Goal: Task Accomplishment & Management: Manage account settings

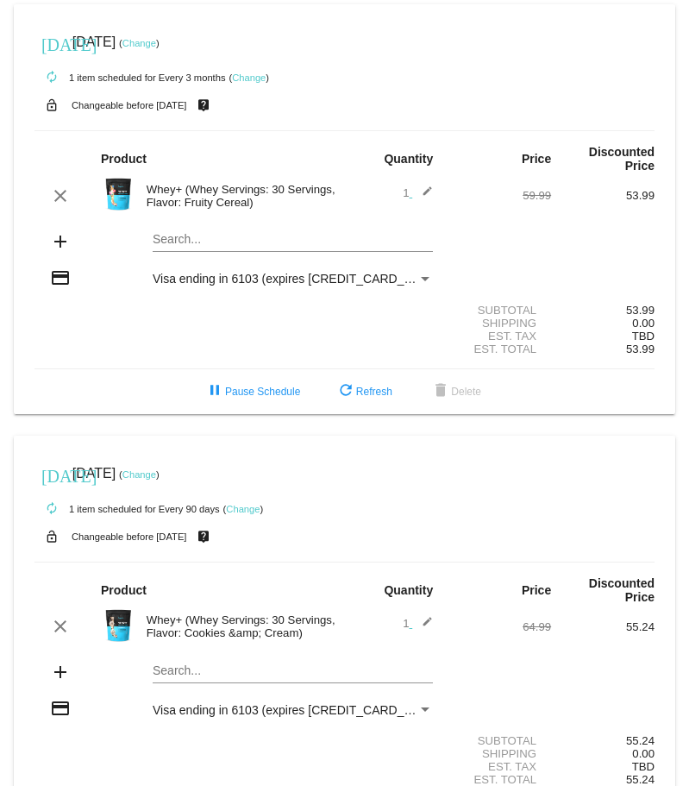
click at [156, 43] on link "Change" at bounding box center [140, 43] width 34 height 10
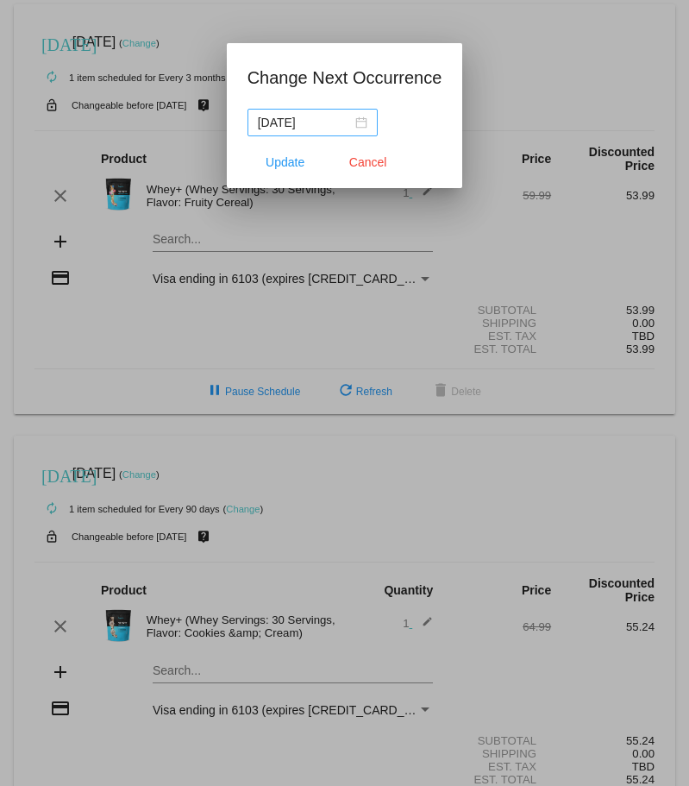
click at [368, 122] on div "[DATE]" at bounding box center [313, 122] width 110 height 19
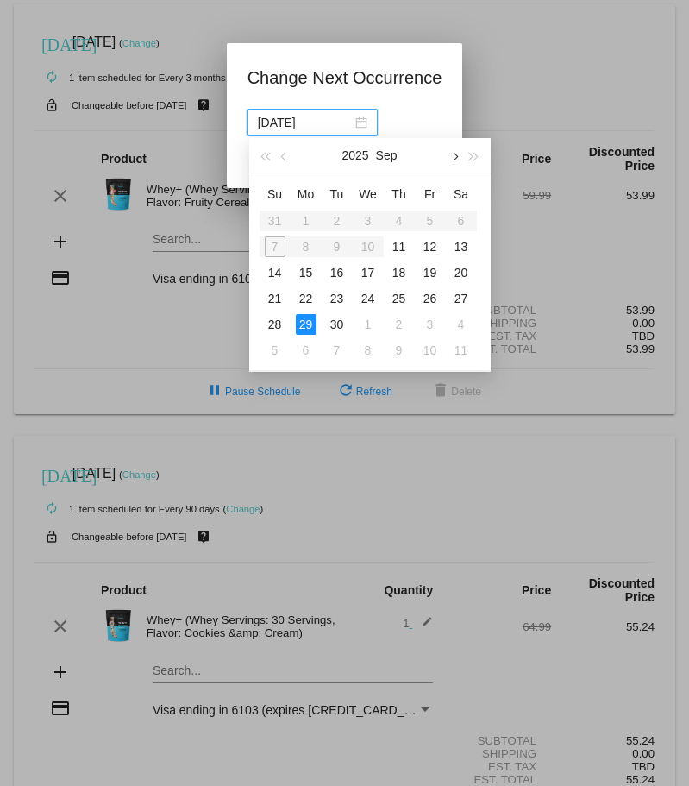
click at [456, 161] on button "button" at bounding box center [454, 155] width 19 height 35
click at [305, 324] on div "26" at bounding box center [306, 324] width 21 height 21
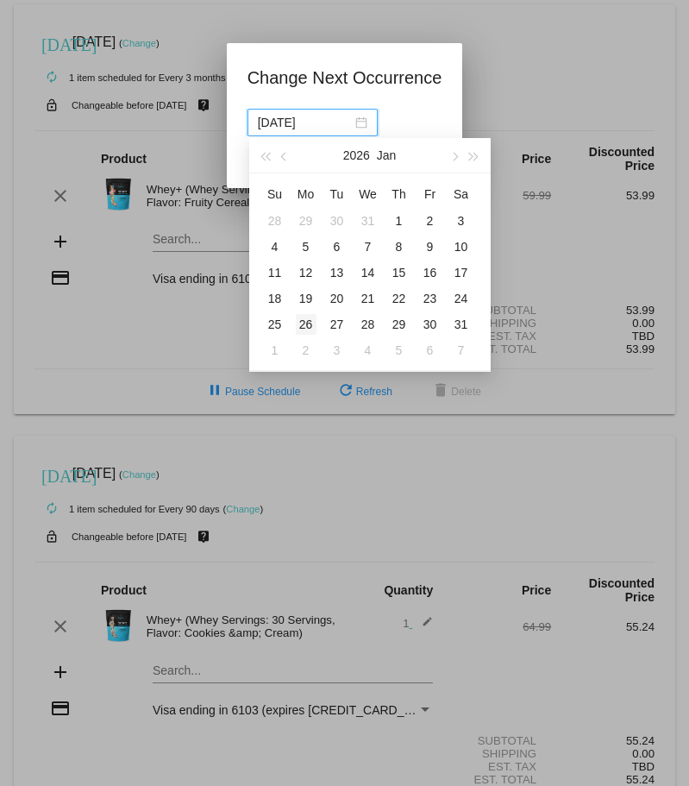
type input "[DATE]"
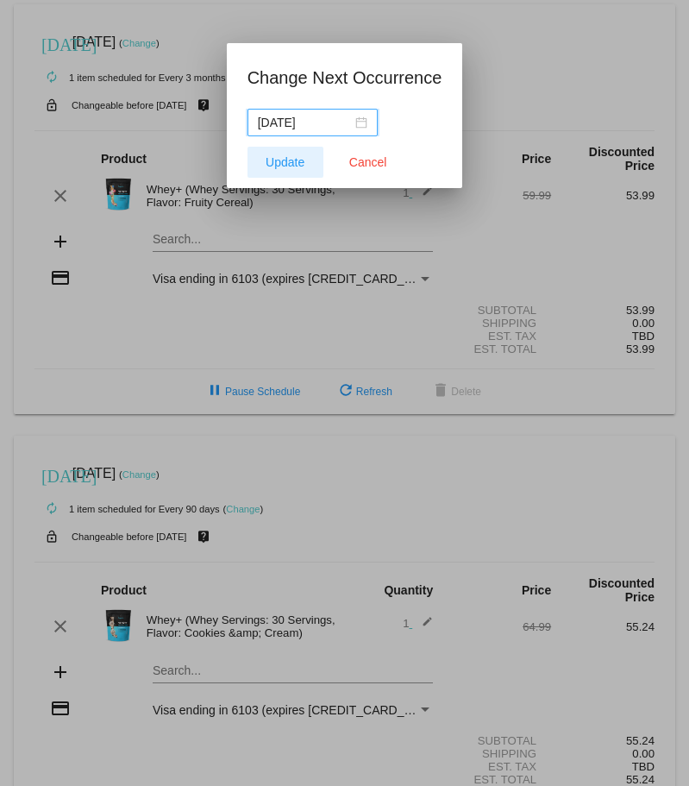
click at [290, 172] on button "Update" at bounding box center [286, 162] width 76 height 31
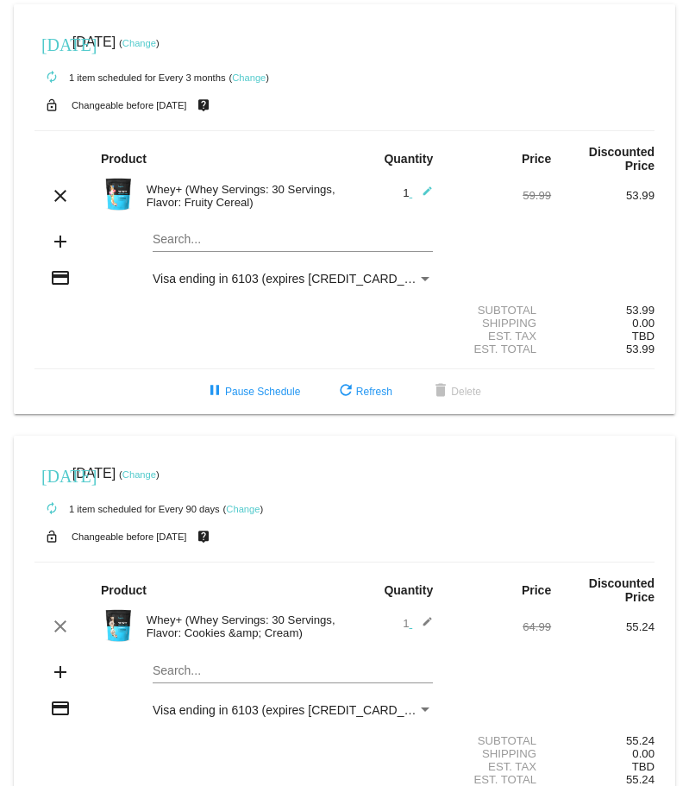
click at [156, 469] on link "Change" at bounding box center [140, 474] width 34 height 10
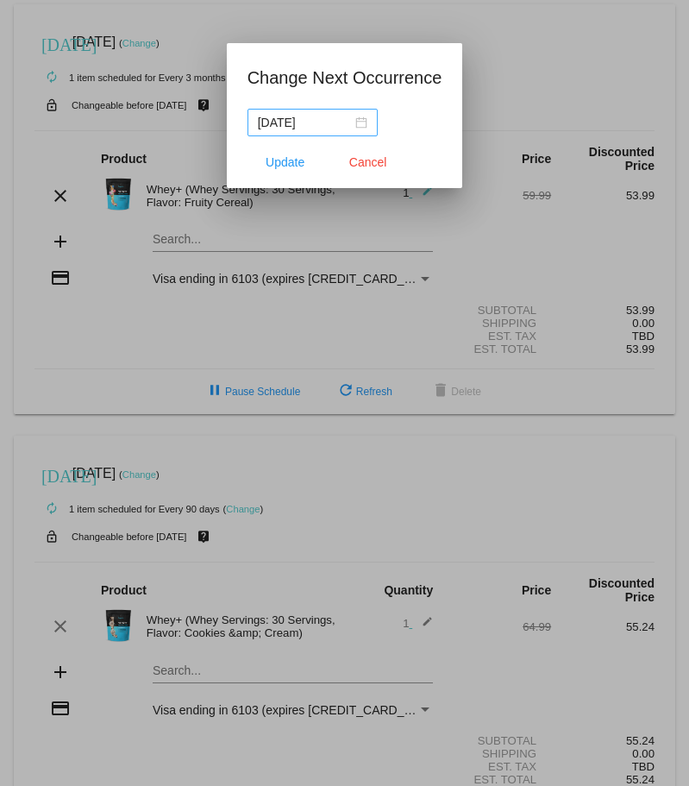
click at [368, 124] on div "[DATE]" at bounding box center [313, 122] width 110 height 19
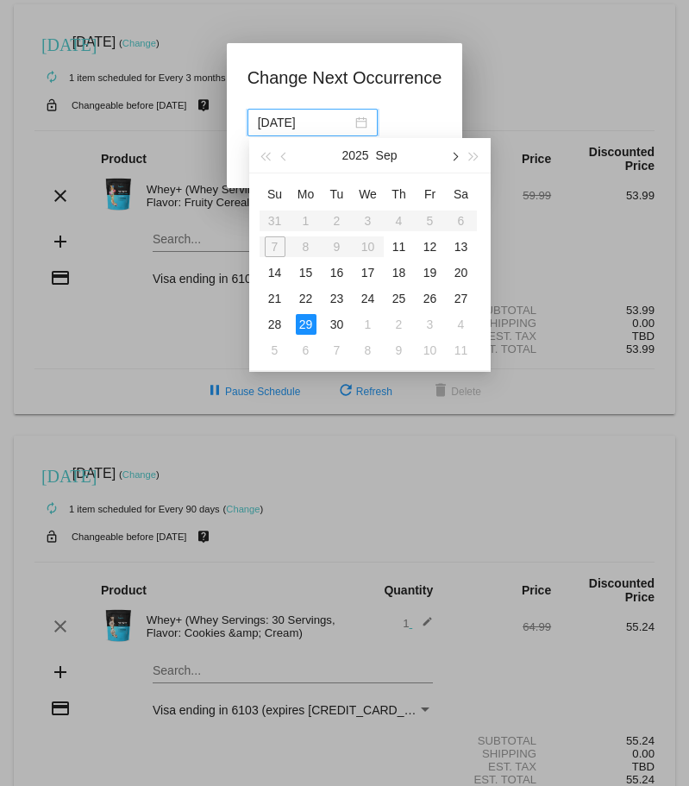
click at [458, 155] on button "button" at bounding box center [454, 155] width 19 height 35
click at [306, 324] on div "26" at bounding box center [306, 324] width 21 height 21
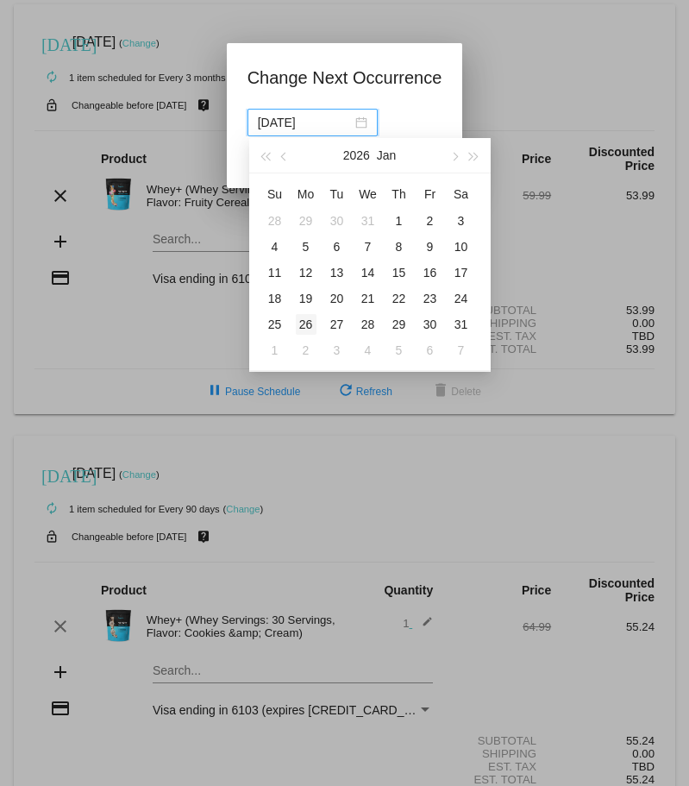
type input "[DATE]"
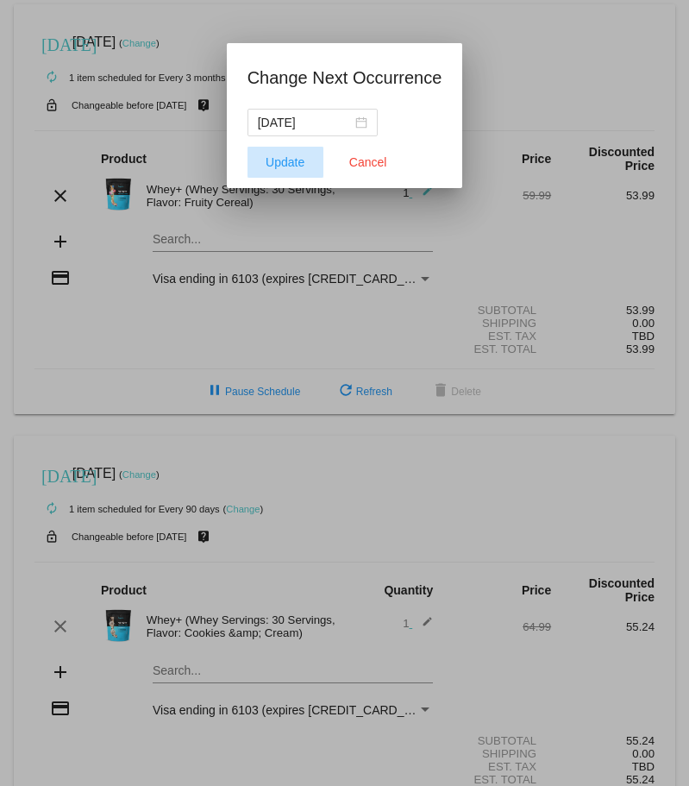
click at [292, 167] on span "Update" at bounding box center [285, 162] width 39 height 14
